Goal: Information Seeking & Learning: Check status

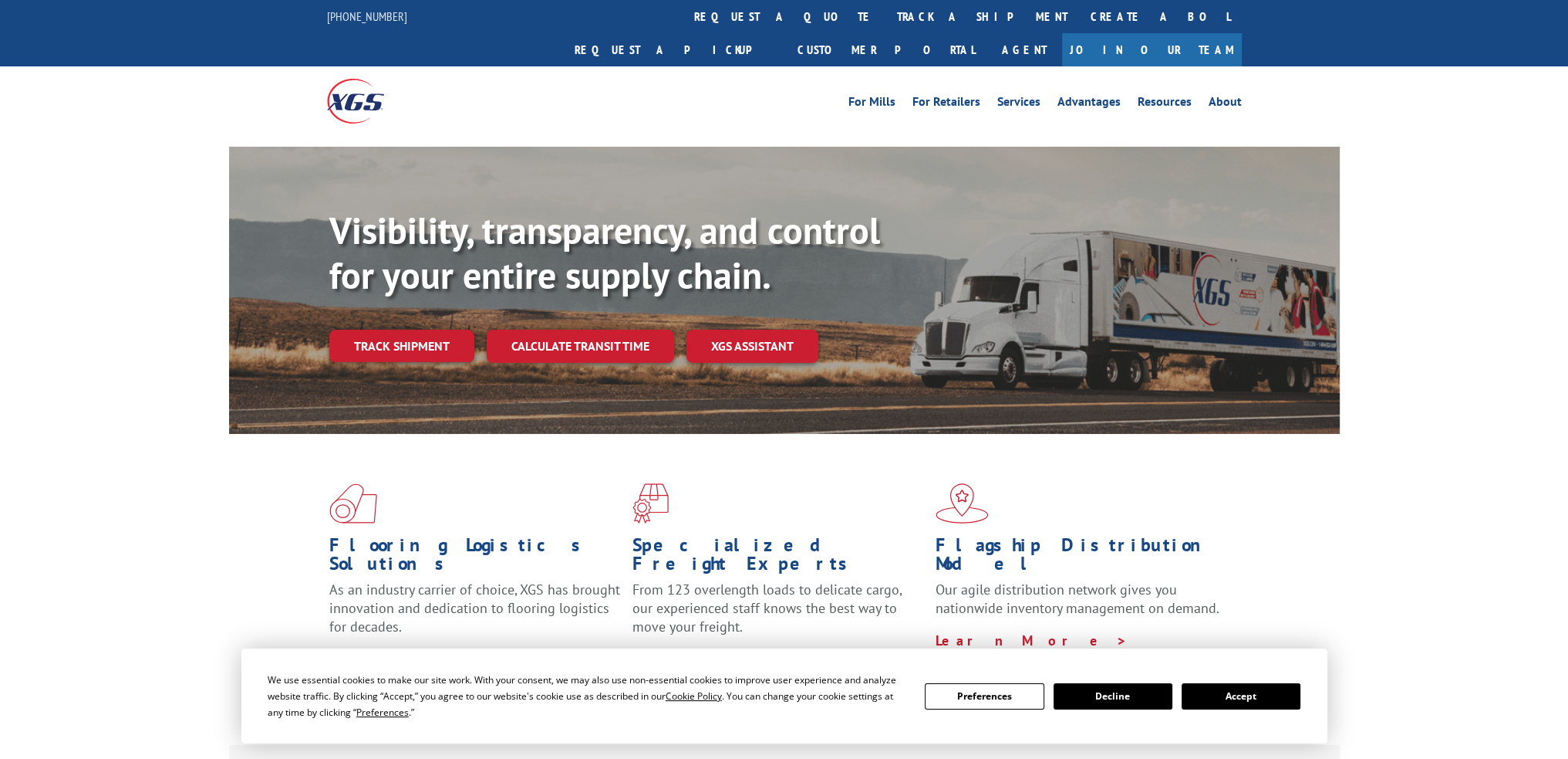
drag, startPoint x: 0, startPoint y: 0, endPoint x: 750, endPoint y: 30, distance: 750.6
click at [886, 30] on link "track a shipment" at bounding box center [982, 17] width 194 height 33
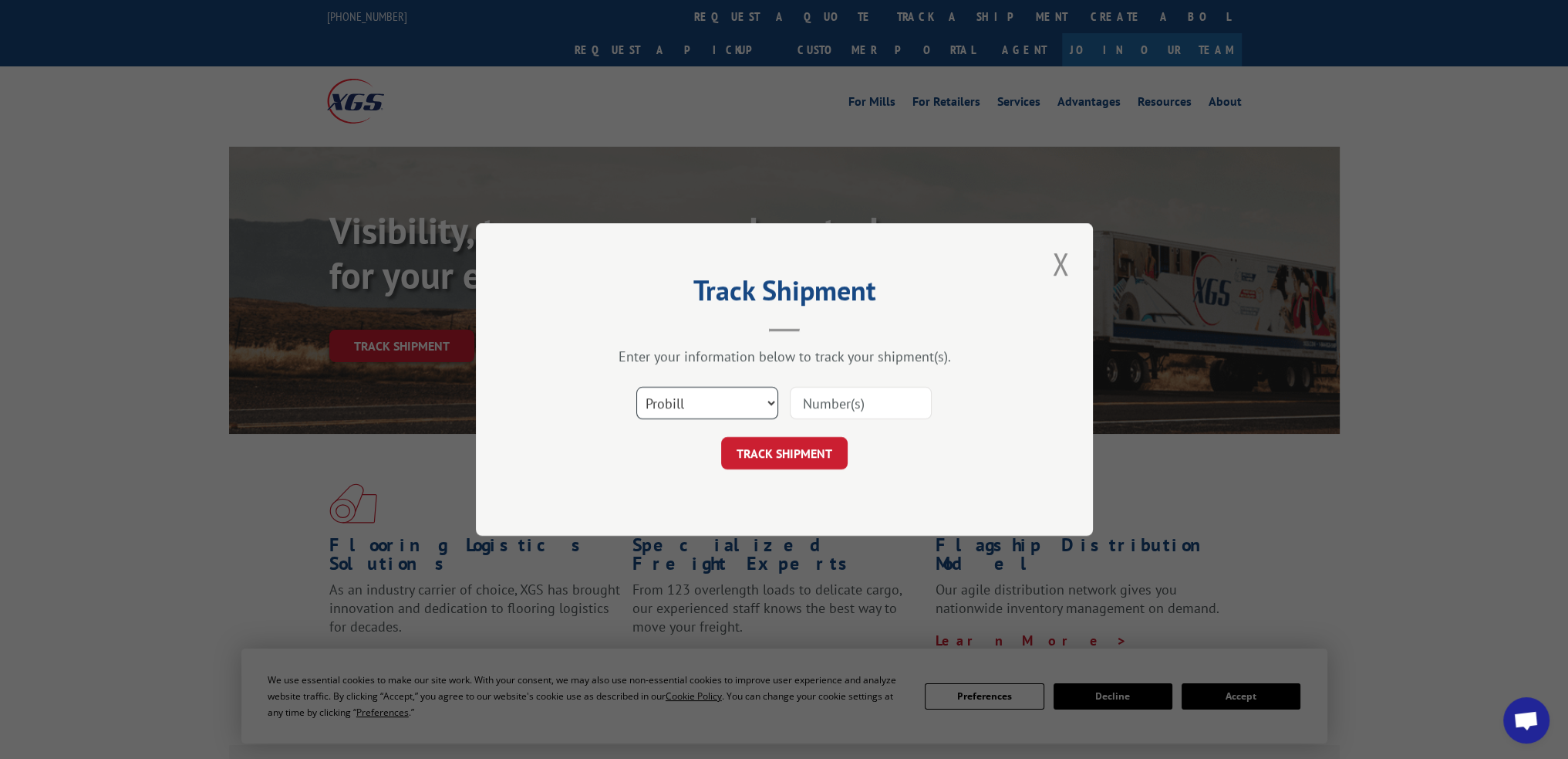
click at [723, 401] on select "Select category... Probill BOL PO" at bounding box center [708, 403] width 142 height 32
select select "po"
click at [637, 387] on select "Select category... Probill BOL PO" at bounding box center [708, 403] width 142 height 32
click at [802, 411] on input at bounding box center [861, 403] width 142 height 32
paste input "64527189"
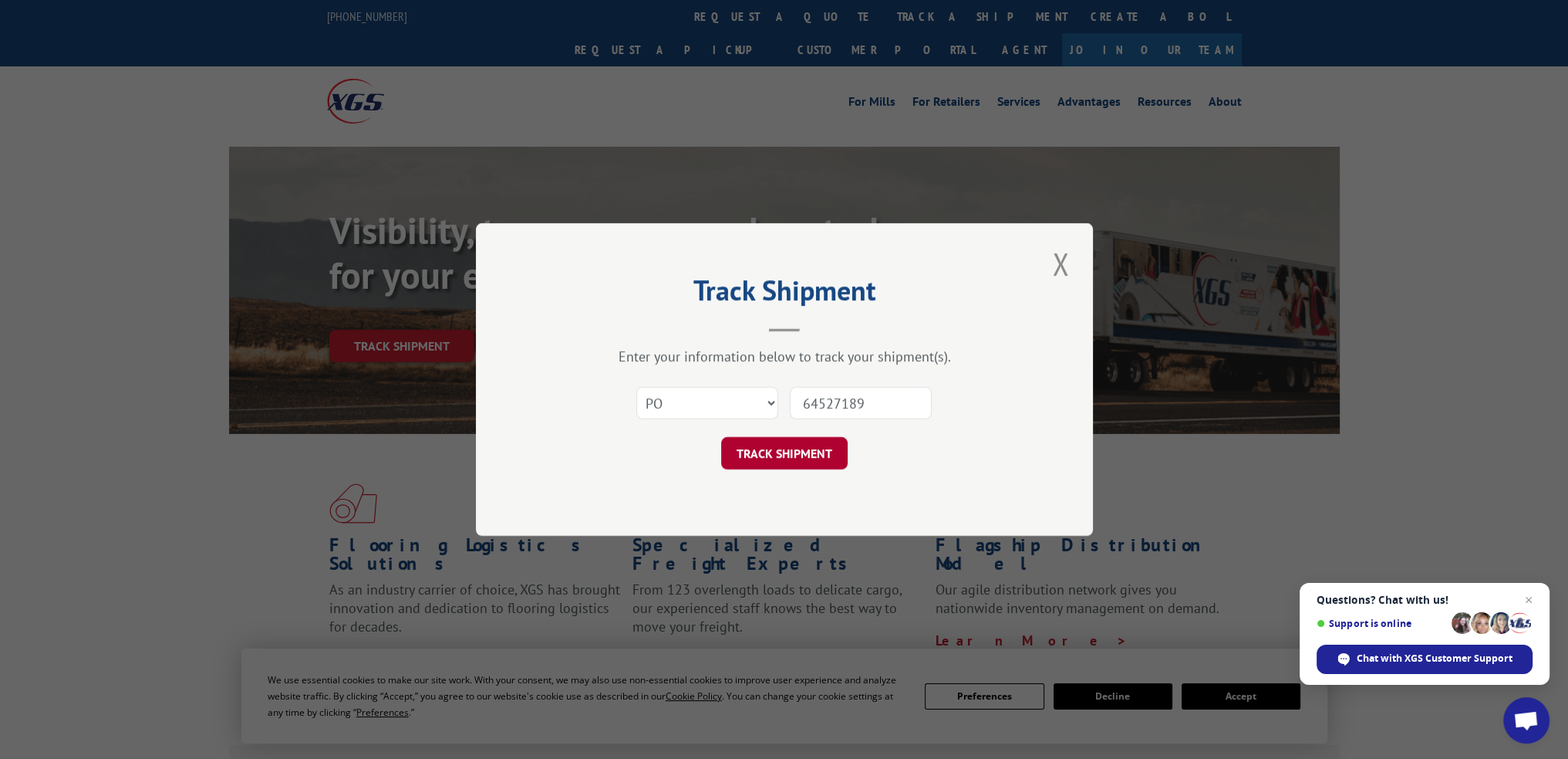
type input "64527189"
click at [797, 446] on button "TRACK SHIPMENT" at bounding box center [785, 453] width 126 height 32
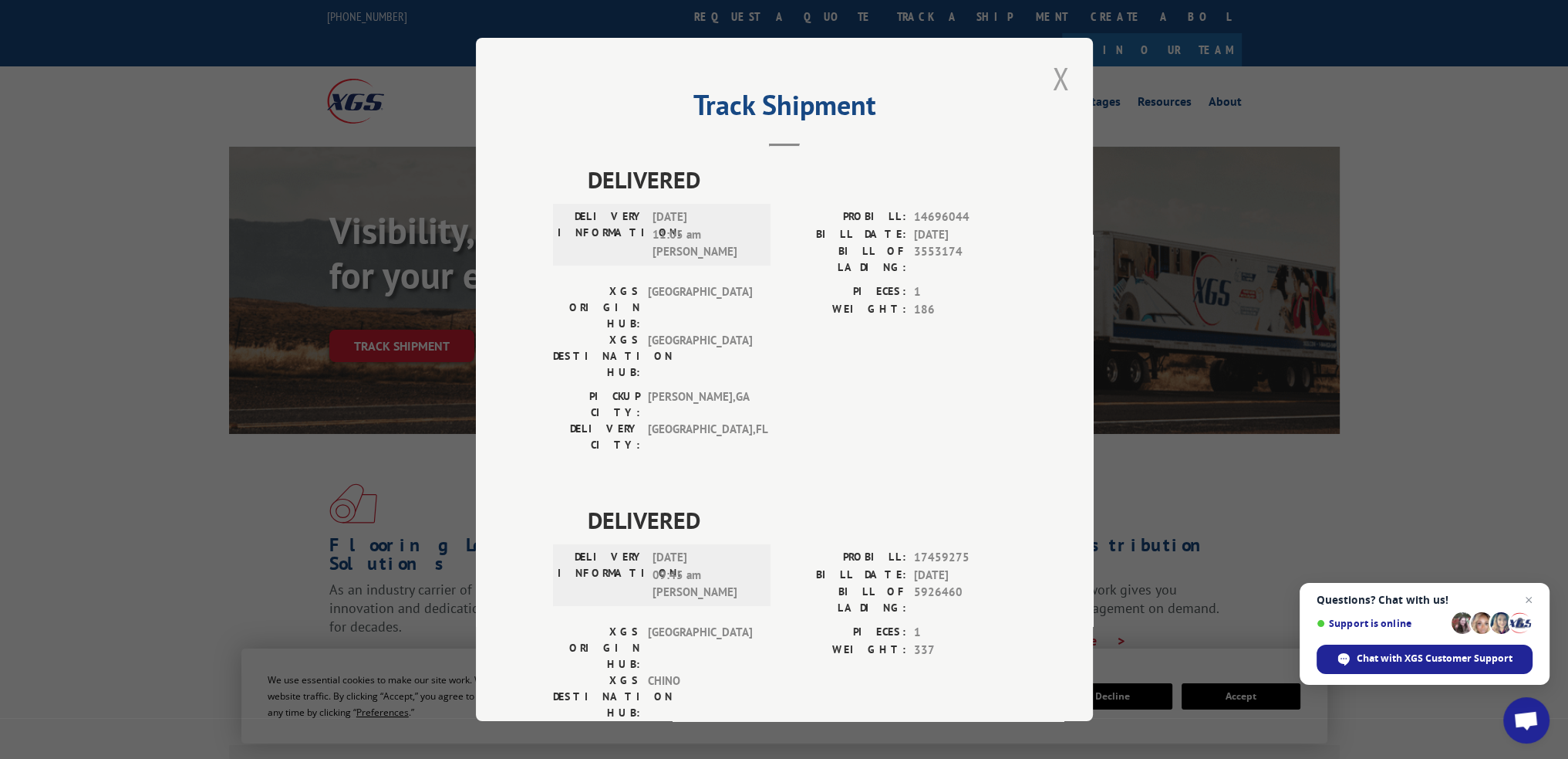
click at [1057, 87] on button "Close modal" at bounding box center [1061, 78] width 26 height 42
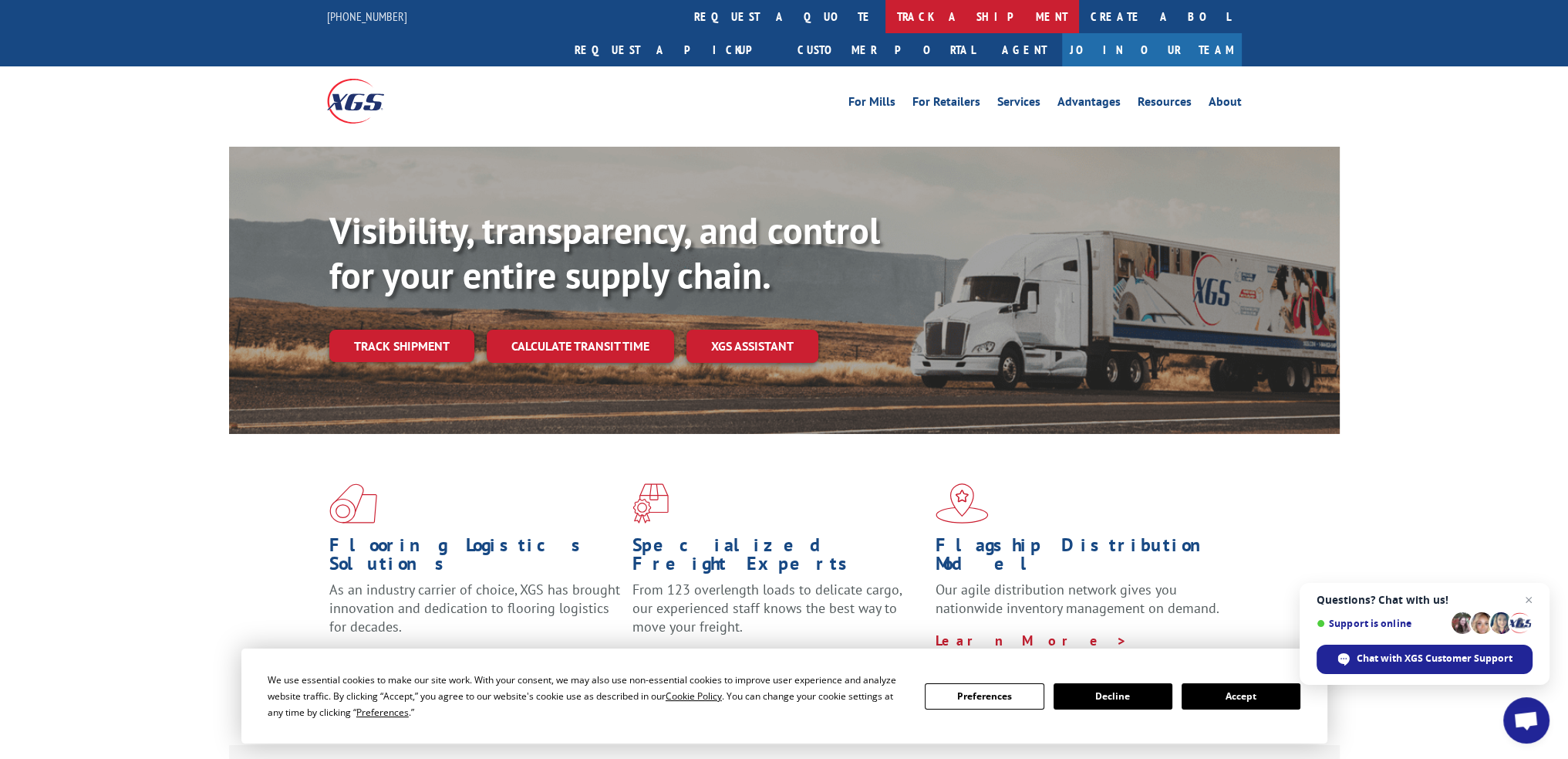
click at [886, 31] on link "track a shipment" at bounding box center [982, 17] width 194 height 33
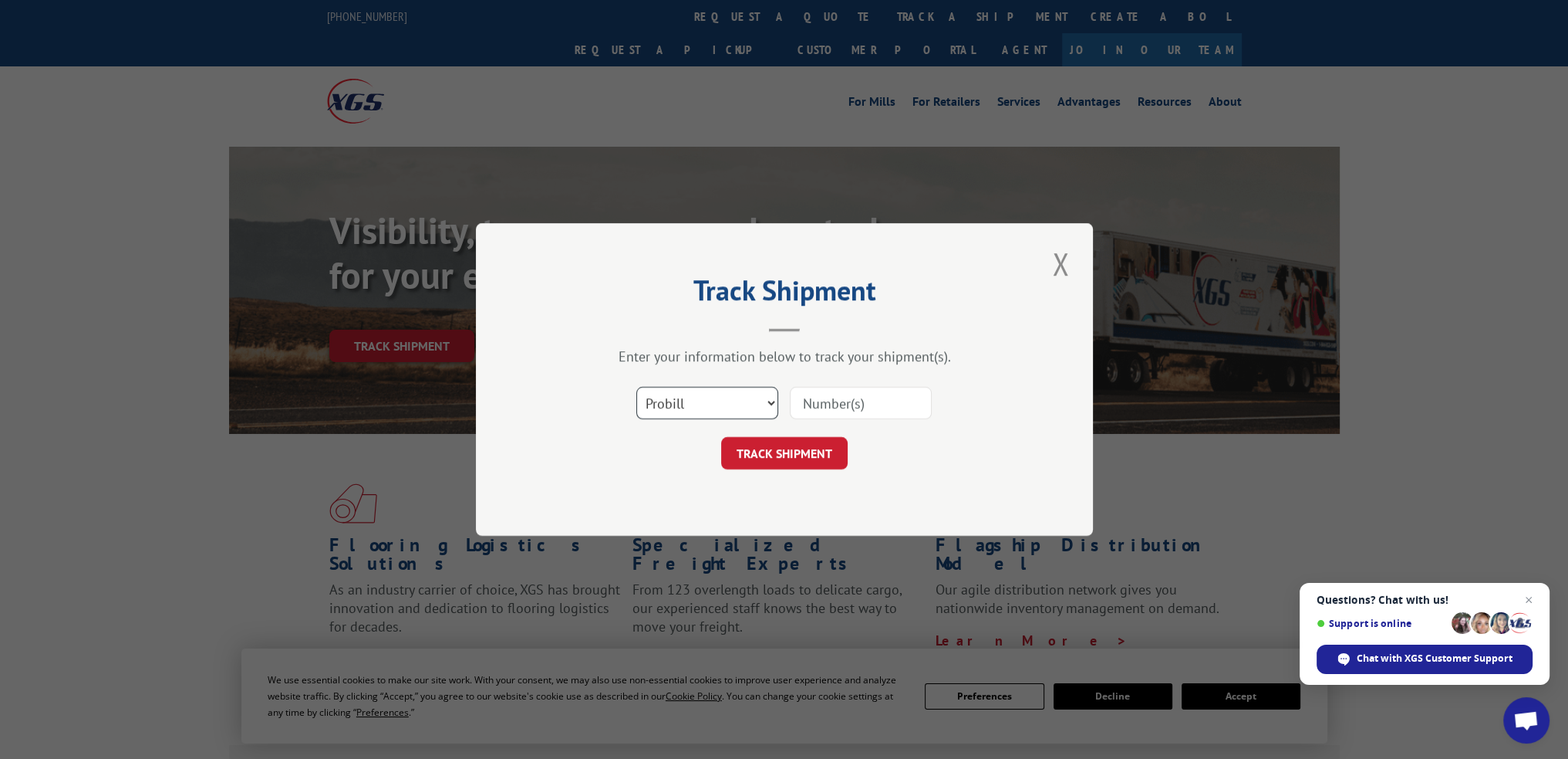
drag, startPoint x: 716, startPoint y: 393, endPoint x: 717, endPoint y: 410, distance: 17.0
click at [716, 393] on select "Select category... Probill BOL PO" at bounding box center [708, 403] width 142 height 32
select select "po"
click at [637, 387] on select "Select category... Probill BOL PO" at bounding box center [708, 403] width 142 height 32
click at [834, 408] on input at bounding box center [861, 403] width 142 height 32
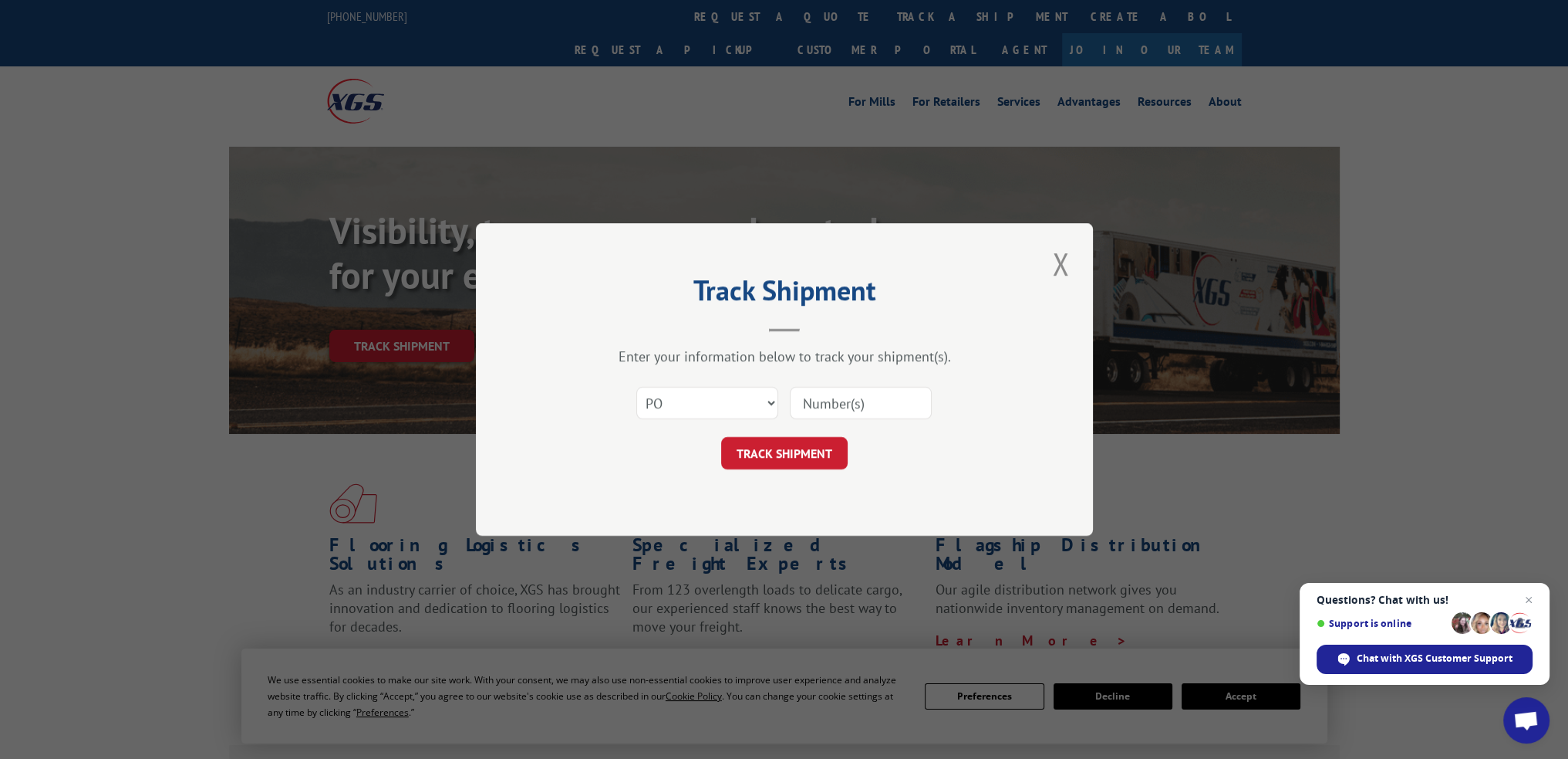
paste input "76086916"
type input "76086916"
click at [801, 451] on button "TRACK SHIPMENT" at bounding box center [785, 453] width 126 height 32
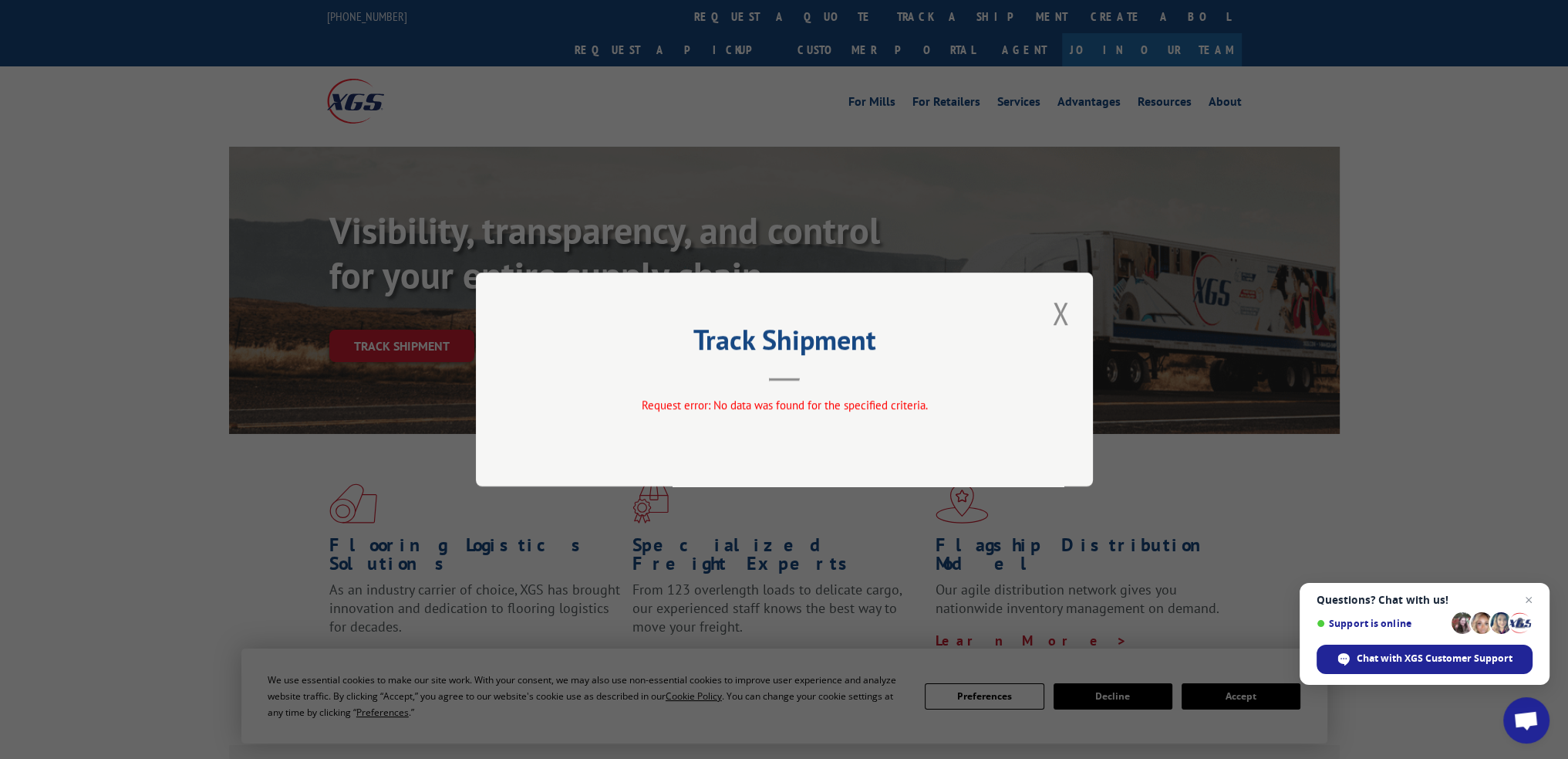
click at [1077, 311] on div "Track Shipment Request error: No data was found for the specified criteria." at bounding box center [785, 380] width 617 height 214
click at [1066, 311] on button "Close modal" at bounding box center [1061, 313] width 26 height 42
